Goal: Obtain resource: Download file/media

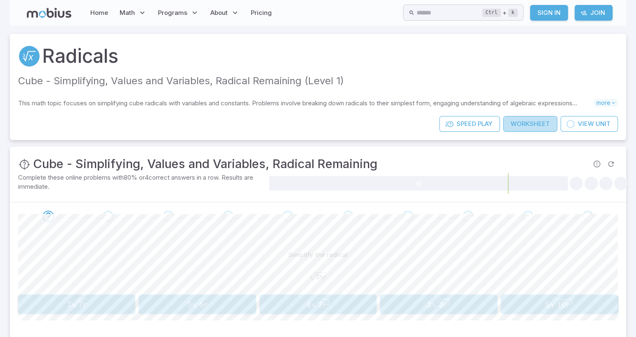
click at [532, 120] on link "Worksheet" at bounding box center [530, 124] width 54 height 16
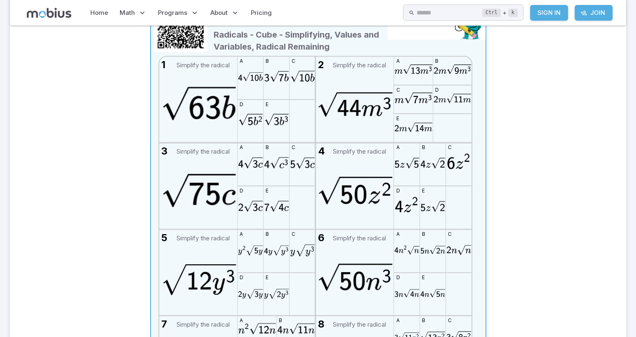
scroll to position [165, 0]
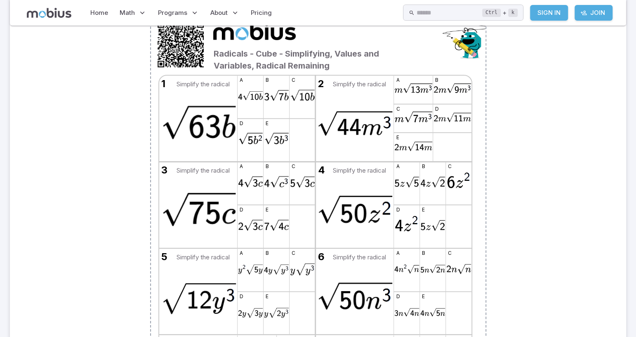
click at [554, 272] on div "Radicals - Cube - Simplifying, Values and Variables, Radical Remaining 1 Simpli…" at bounding box center [318, 247] width 600 height 474
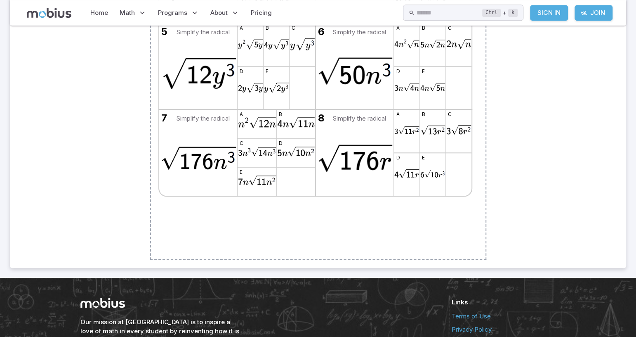
scroll to position [371, 0]
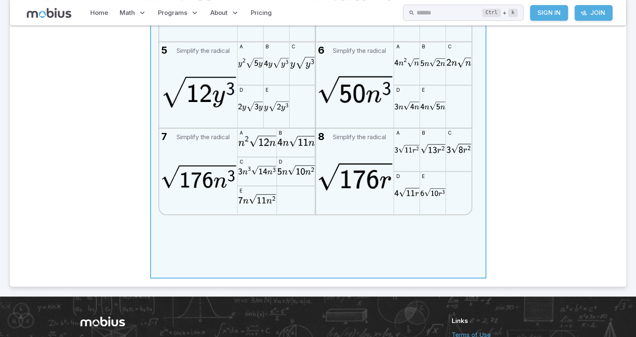
click at [161, 225] on div "Radicals - Cube - Simplifying, Values and Variables, Radical Remaining 1 Simpli…" at bounding box center [318, 41] width 335 height 473
click at [165, 222] on div "Radicals - Cube - Simplifying, Values and Variables, Radical Remaining 1 Simpli…" at bounding box center [318, 41] width 335 height 473
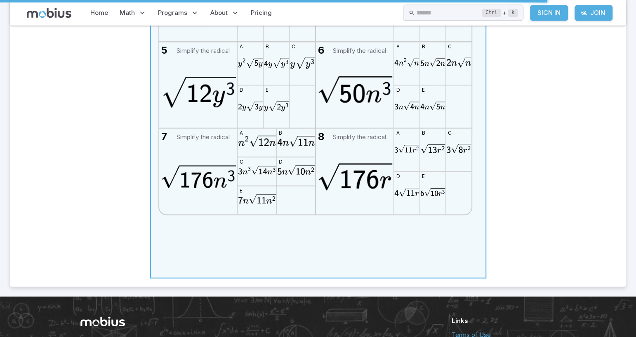
drag, startPoint x: 165, startPoint y: 222, endPoint x: 483, endPoint y: 212, distance: 317.7
click at [483, 212] on div "Radicals - Cube - Simplifying, Values and Variables, Radical Remaining 1 Simpli…" at bounding box center [318, 41] width 600 height 474
click at [476, 212] on div "Radicals - Cube - Simplifying, Values and Variables, Radical Remaining 1 Simpli…" at bounding box center [318, 41] width 335 height 473
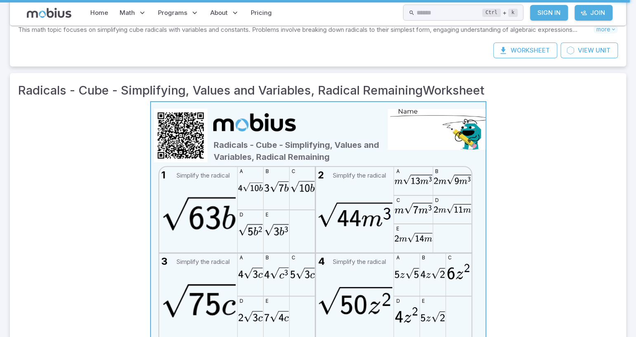
scroll to position [0, 0]
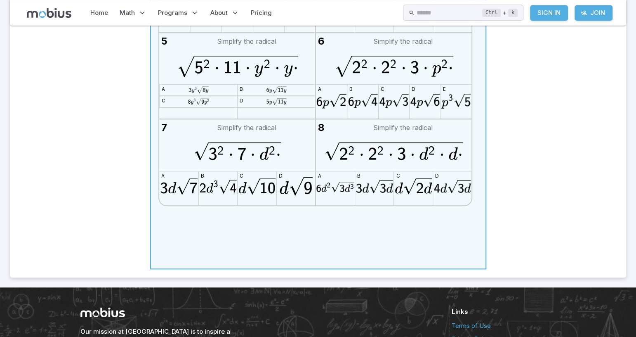
scroll to position [197, 0]
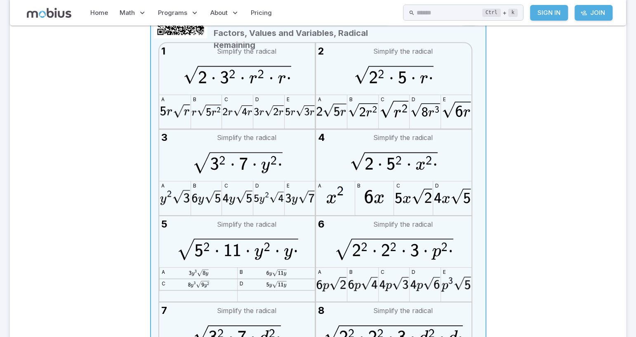
click at [313, 216] on icon at bounding box center [318, 214] width 53 height 53
